Goal: Information Seeking & Learning: Learn about a topic

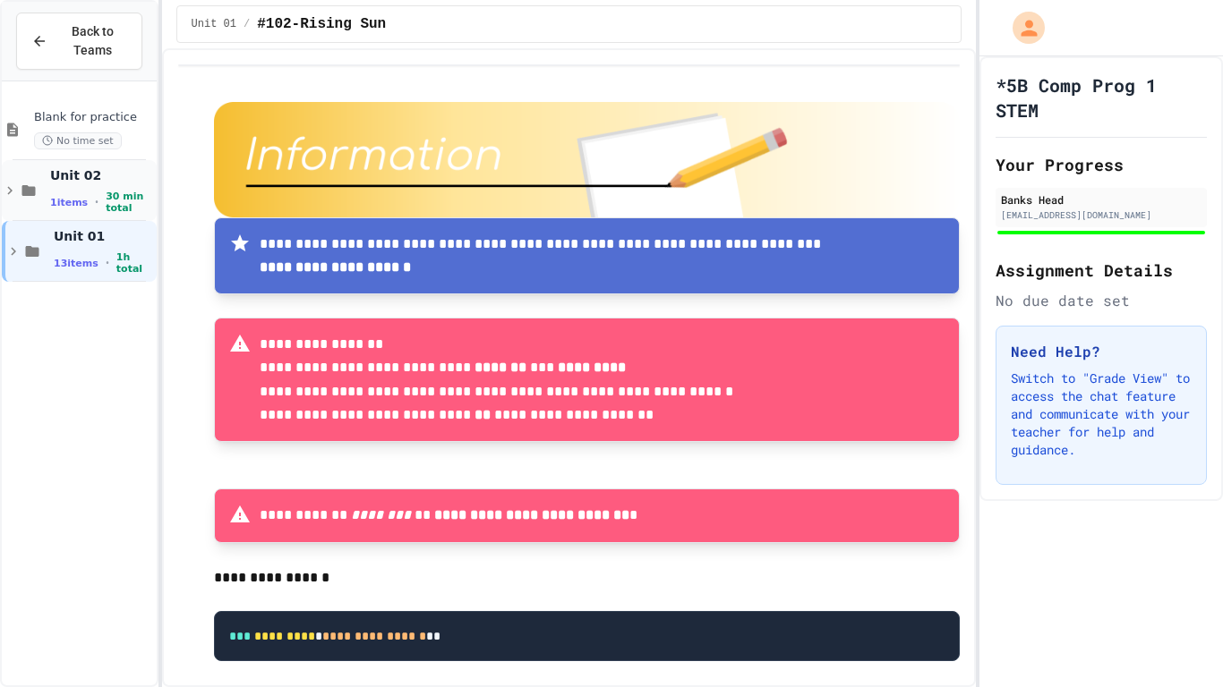
click at [93, 178] on span "Unit 02" at bounding box center [101, 175] width 103 height 16
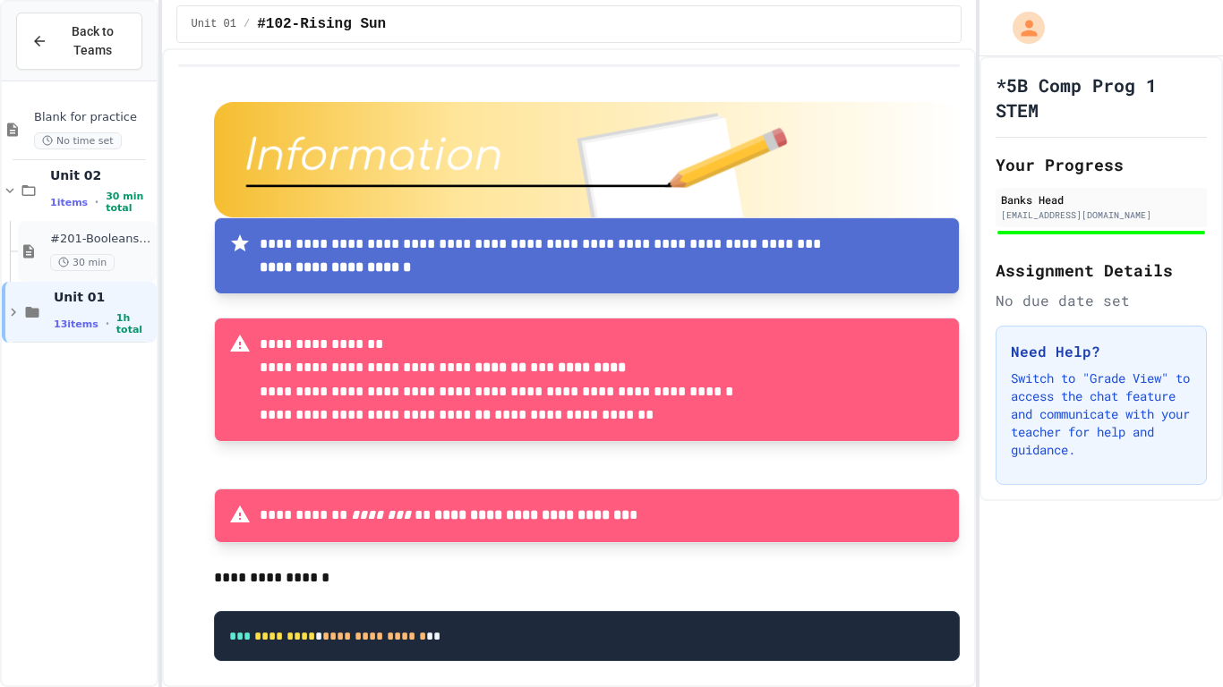
click at [84, 247] on div "#201-Booleans and Buttons(7pts) 30 min" at bounding box center [101, 251] width 103 height 39
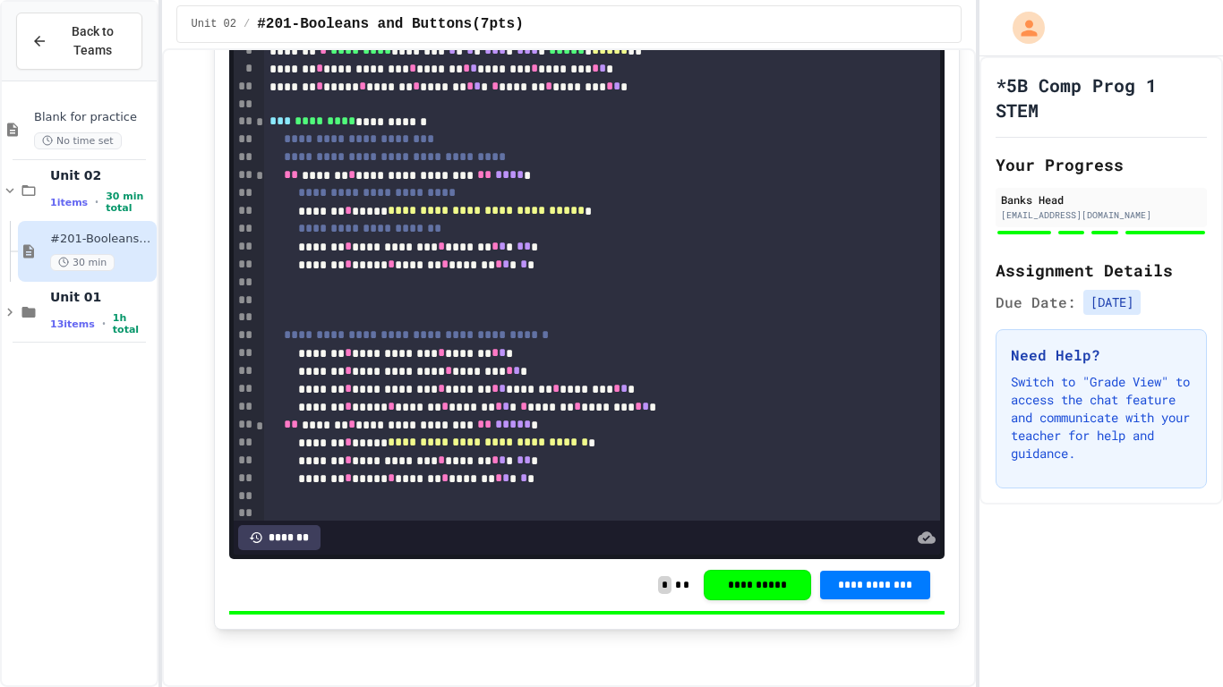
scroll to position [7975, 0]
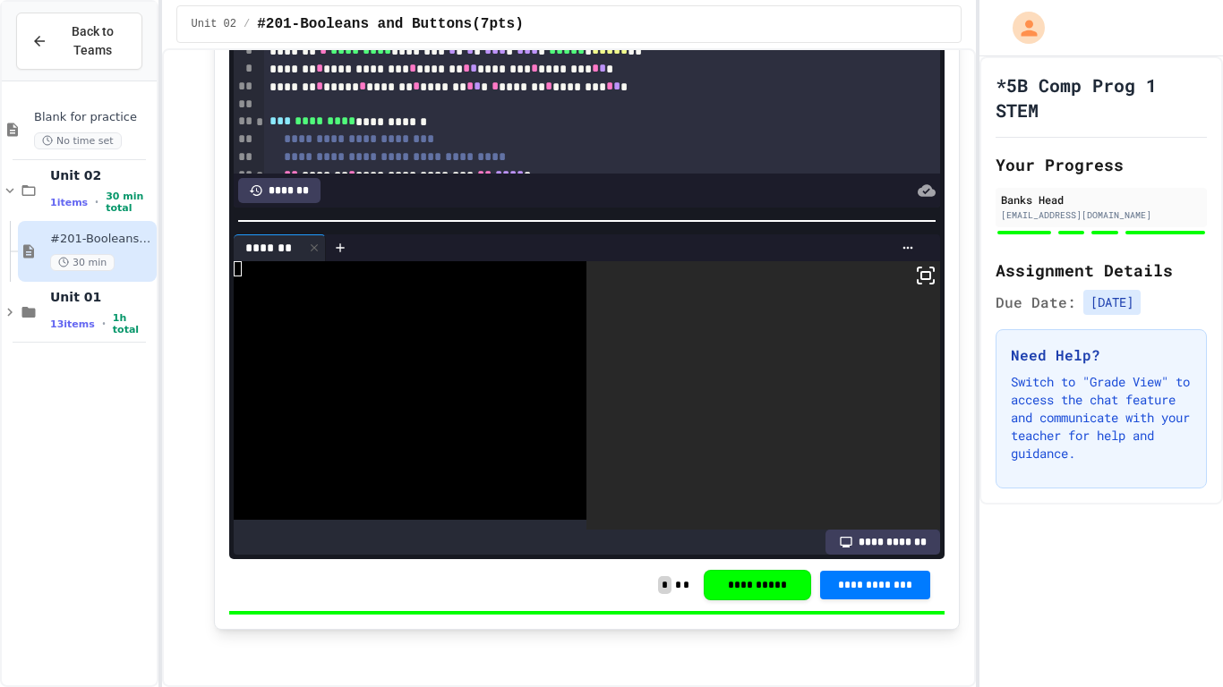
scroll to position [8233, 0]
